Goal: Task Accomplishment & Management: Complete application form

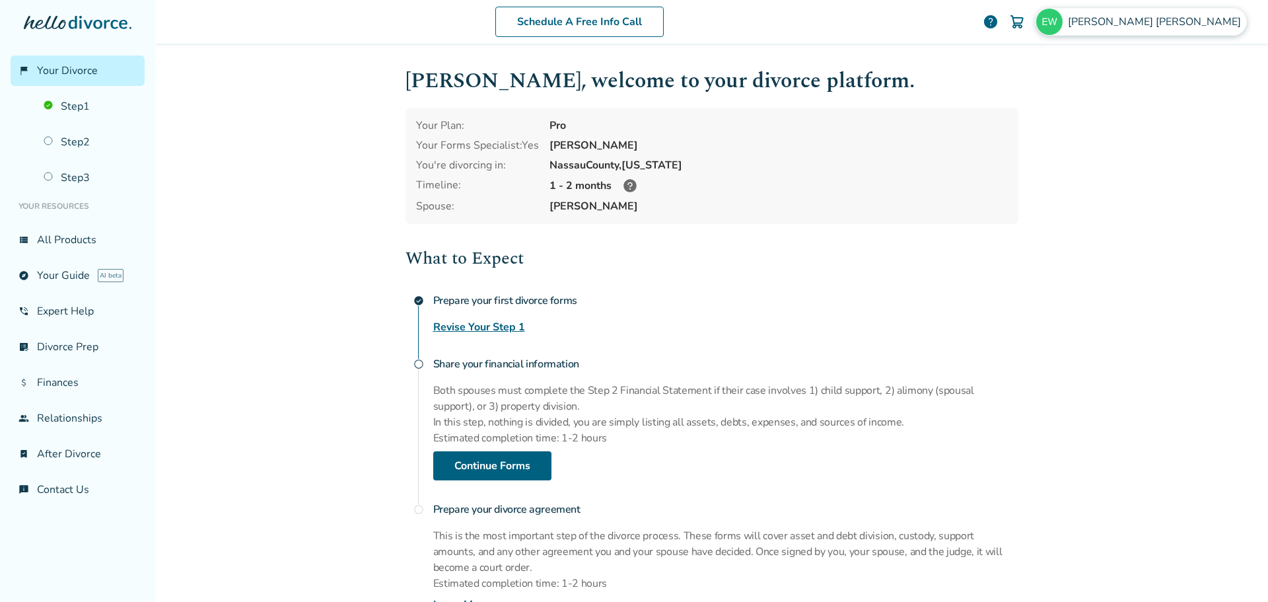
click at [1166, 17] on span "[PERSON_NAME]" at bounding box center [1157, 22] width 178 height 15
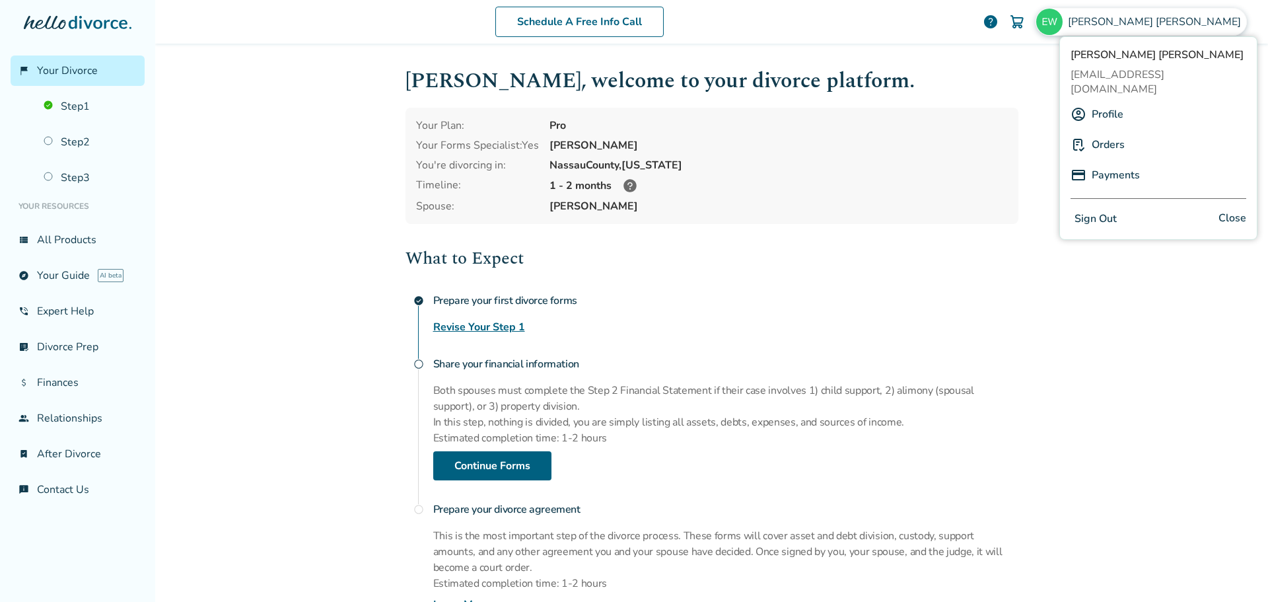
click at [1125, 162] on link "Payments" at bounding box center [1116, 174] width 48 height 25
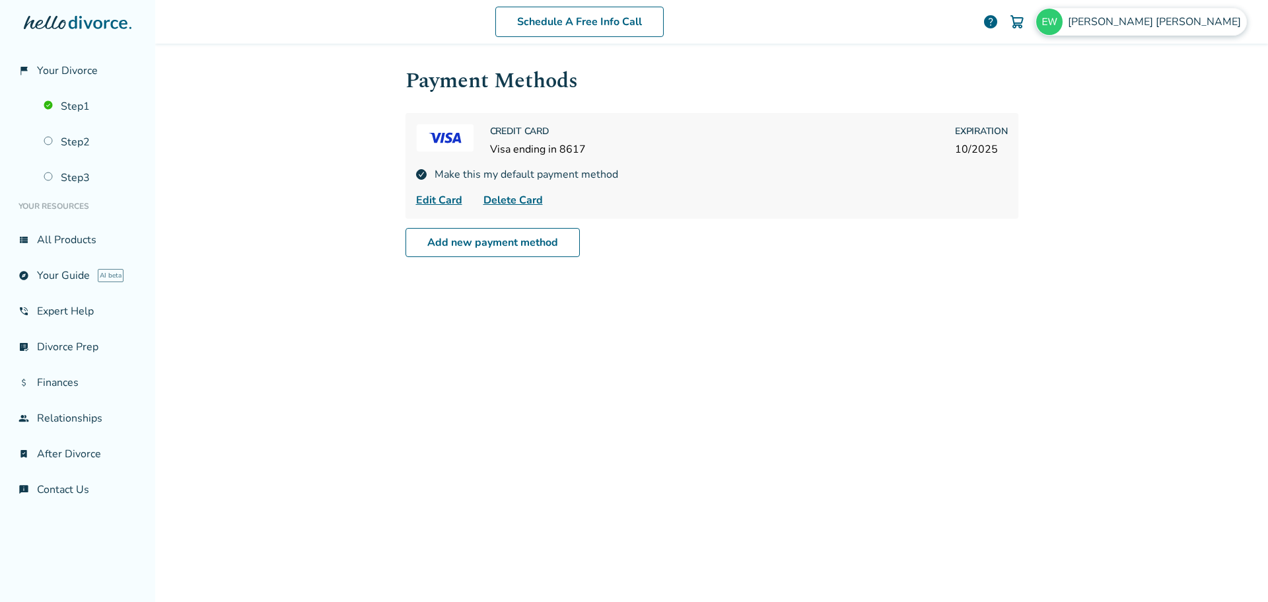
click at [1202, 22] on span "[PERSON_NAME]" at bounding box center [1157, 22] width 178 height 15
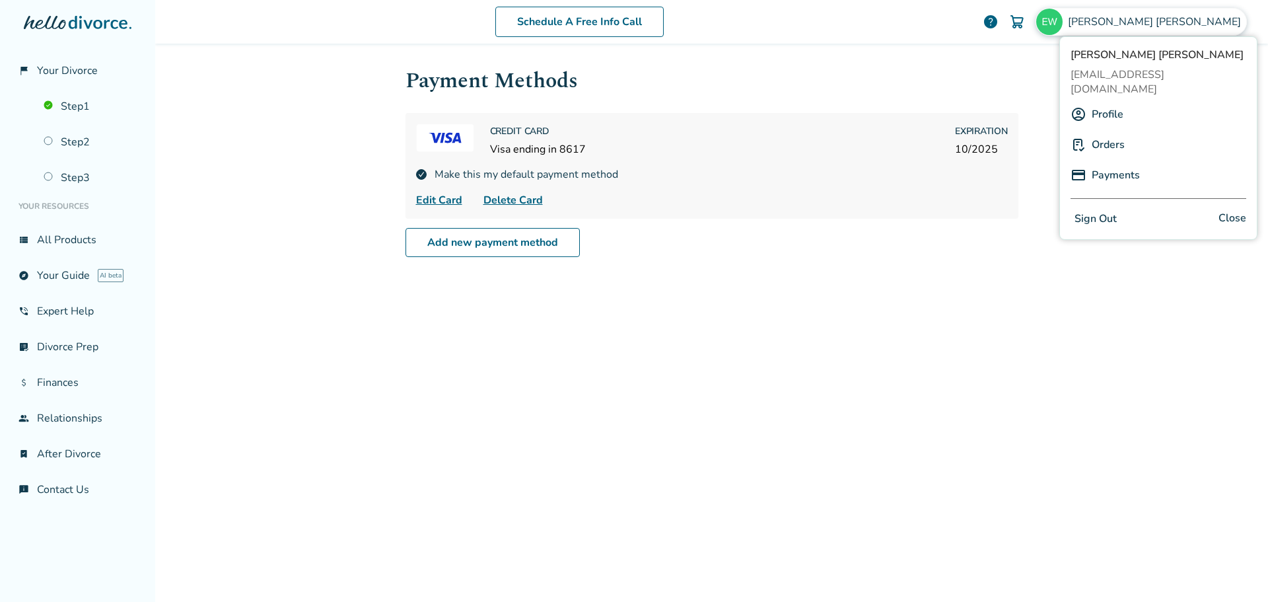
click at [1117, 132] on link "Orders" at bounding box center [1108, 144] width 33 height 25
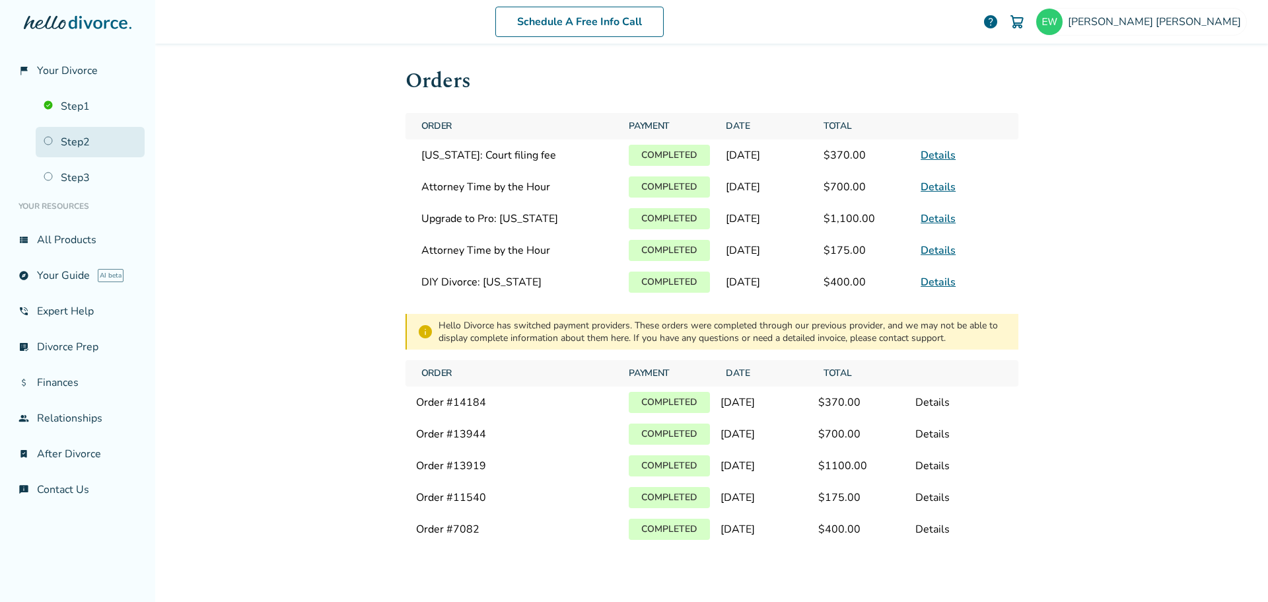
click at [79, 144] on link "Step 2" at bounding box center [90, 142] width 109 height 30
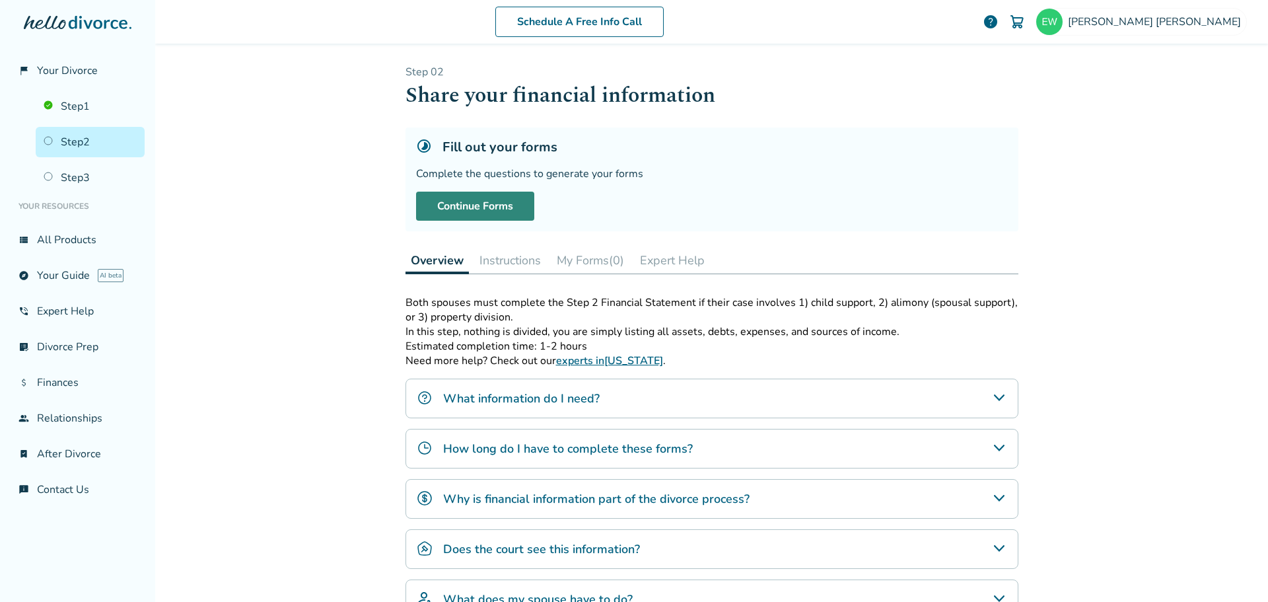
click at [458, 202] on link "Continue Forms" at bounding box center [475, 206] width 118 height 29
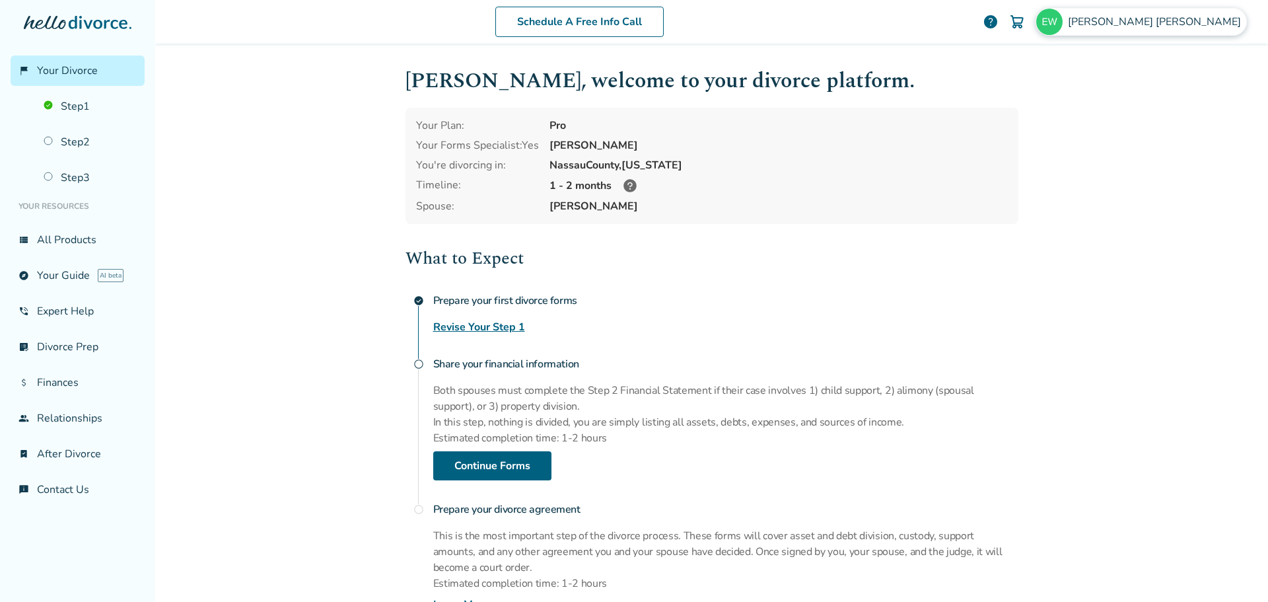
click at [1184, 27] on span "[PERSON_NAME]" at bounding box center [1157, 22] width 178 height 15
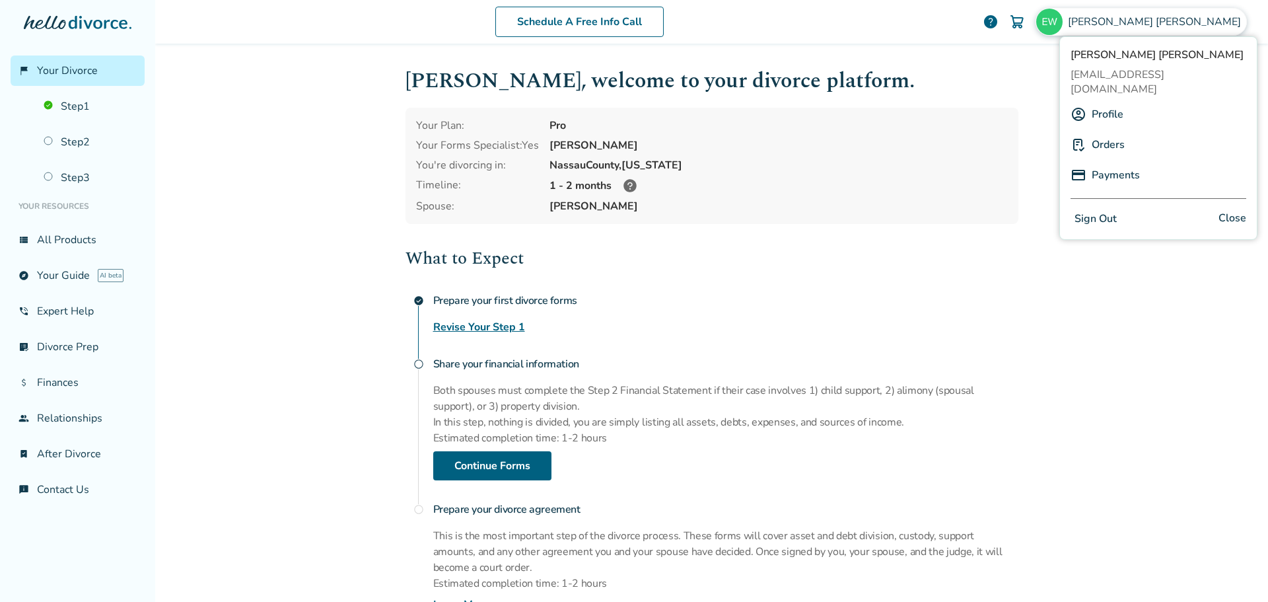
click at [1114, 132] on link "Orders" at bounding box center [1108, 144] width 33 height 25
